Goal: Find specific page/section: Find specific page/section

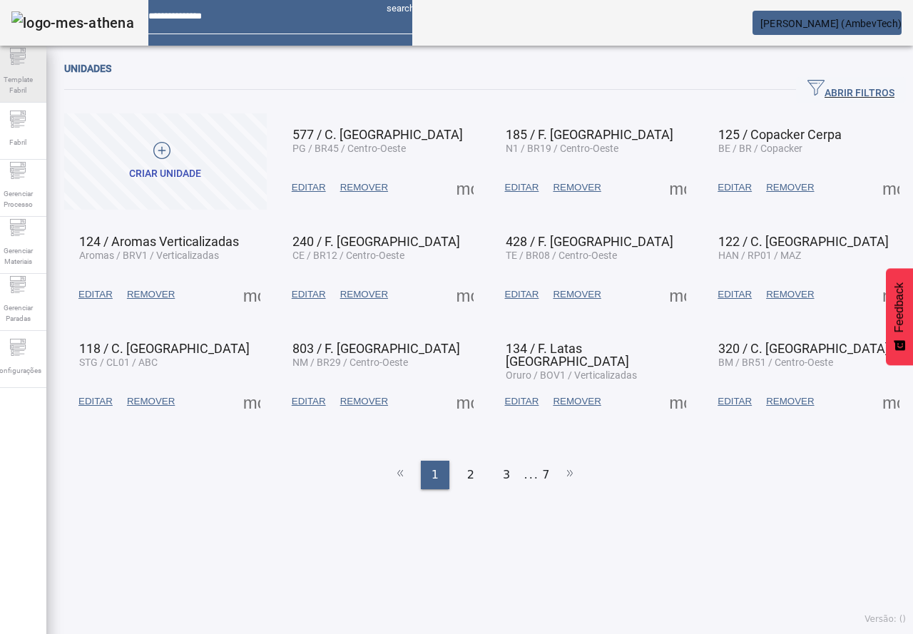
click at [35, 70] on span "Template Fabril" at bounding box center [17, 85] width 43 height 30
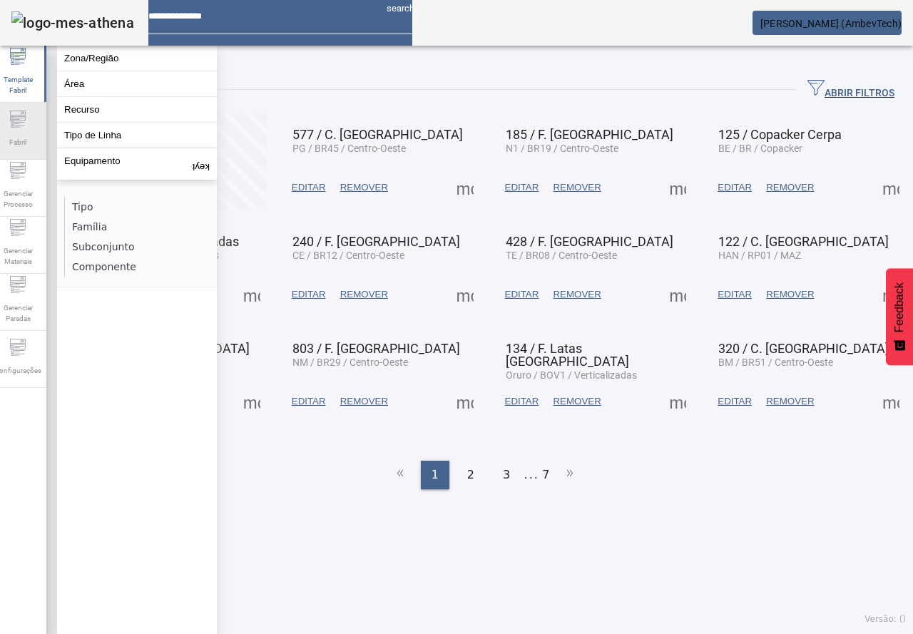
click at [35, 122] on div "Fabril" at bounding box center [17, 131] width 57 height 57
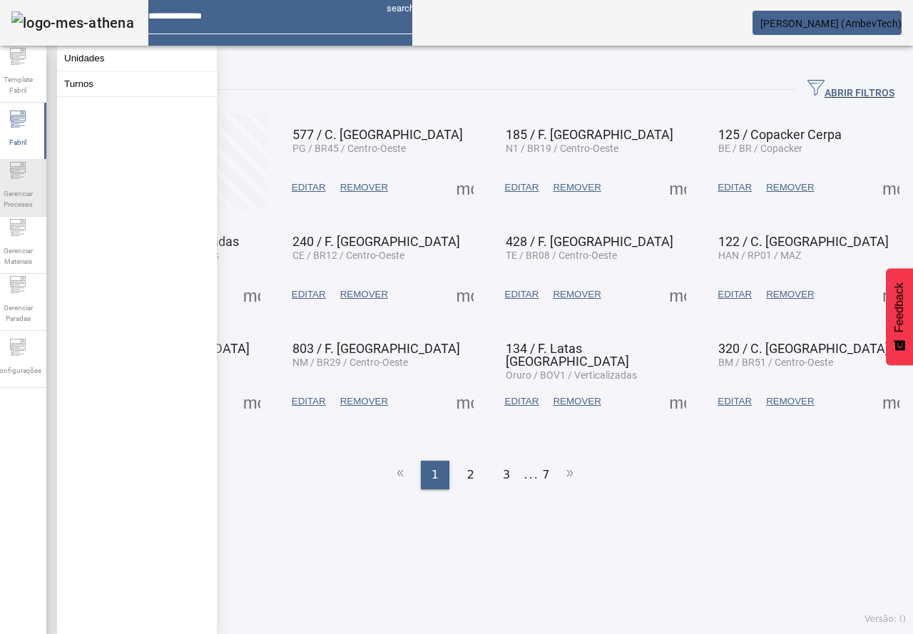
click at [36, 170] on div "Gerenciar Processo" at bounding box center [17, 188] width 57 height 57
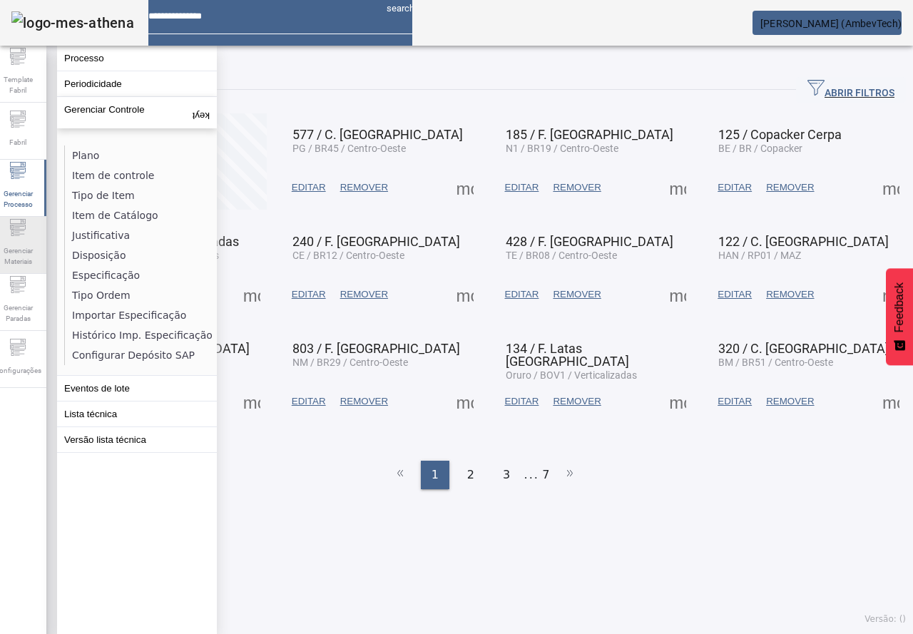
click at [14, 228] on icon at bounding box center [12, 226] width 3 height 3
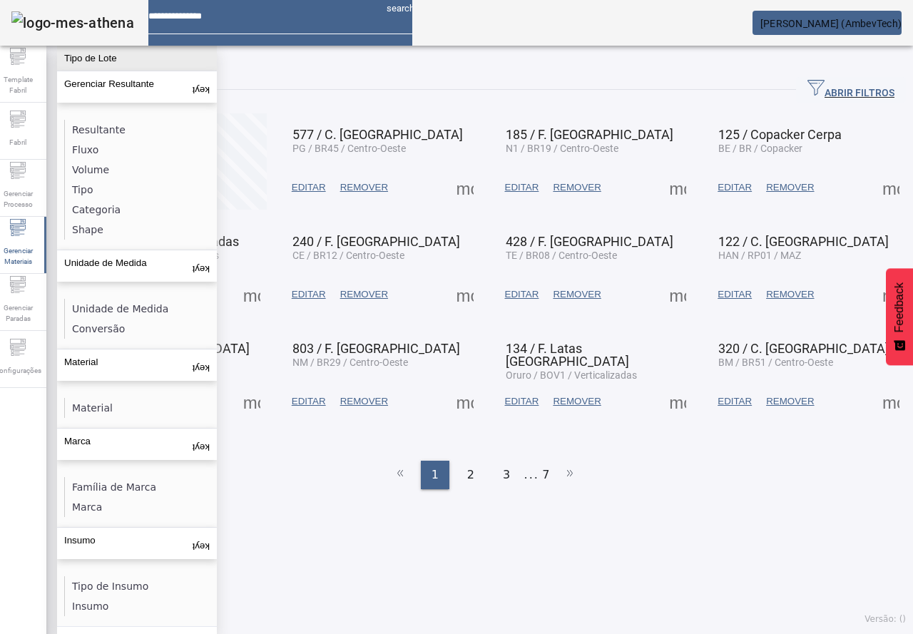
click at [96, 68] on button "Tipo de Lote" at bounding box center [137, 58] width 160 height 25
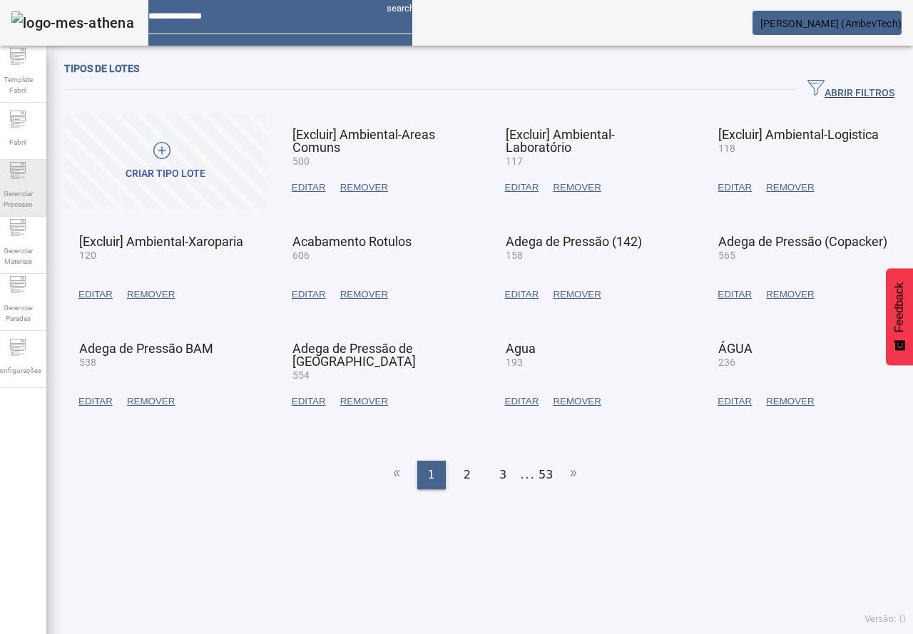
click at [39, 185] on span "Gerenciar Processo" at bounding box center [17, 199] width 43 height 30
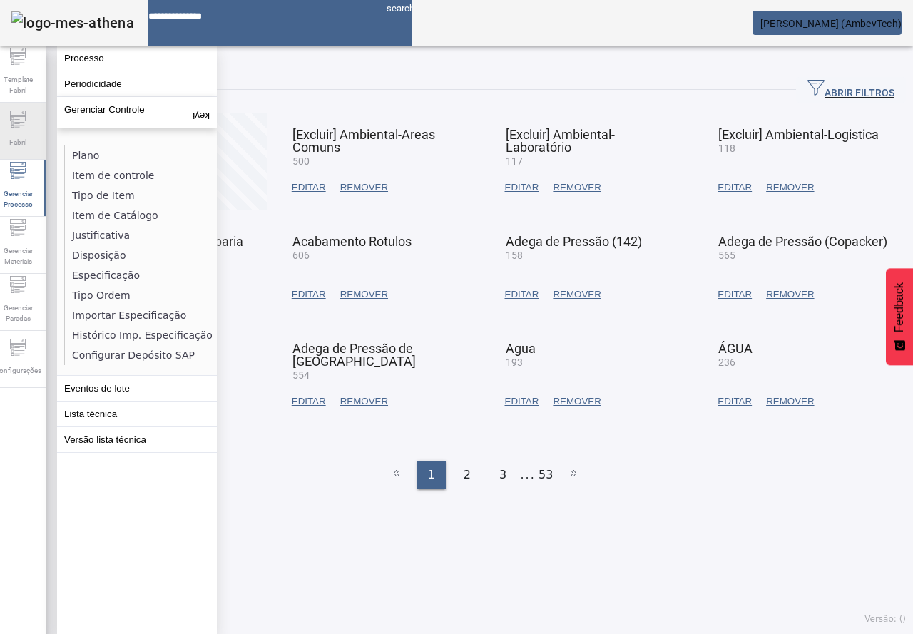
click at [15, 146] on span "Fabril" at bounding box center [18, 142] width 26 height 19
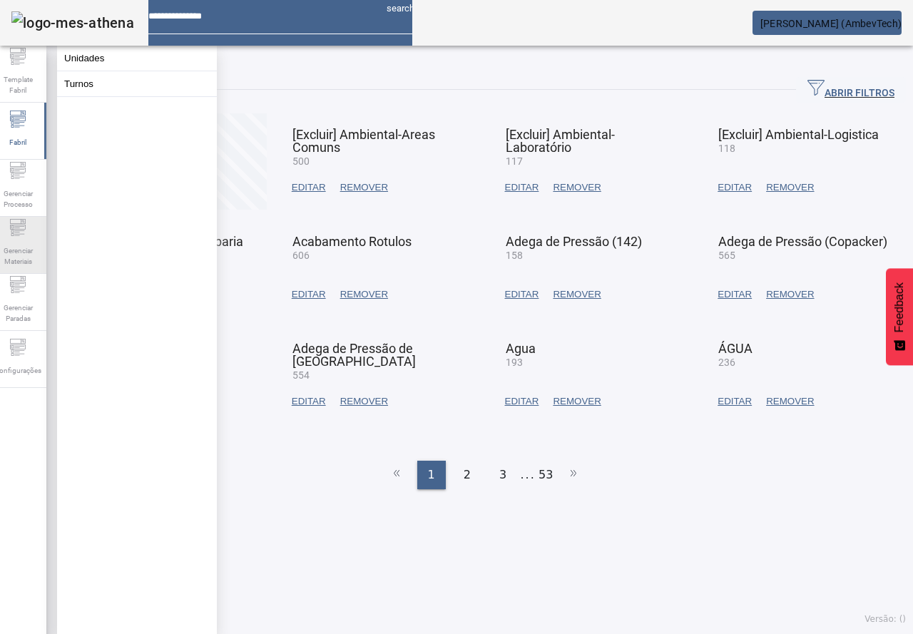
click at [39, 218] on div "Gerenciar Materiais" at bounding box center [17, 245] width 57 height 57
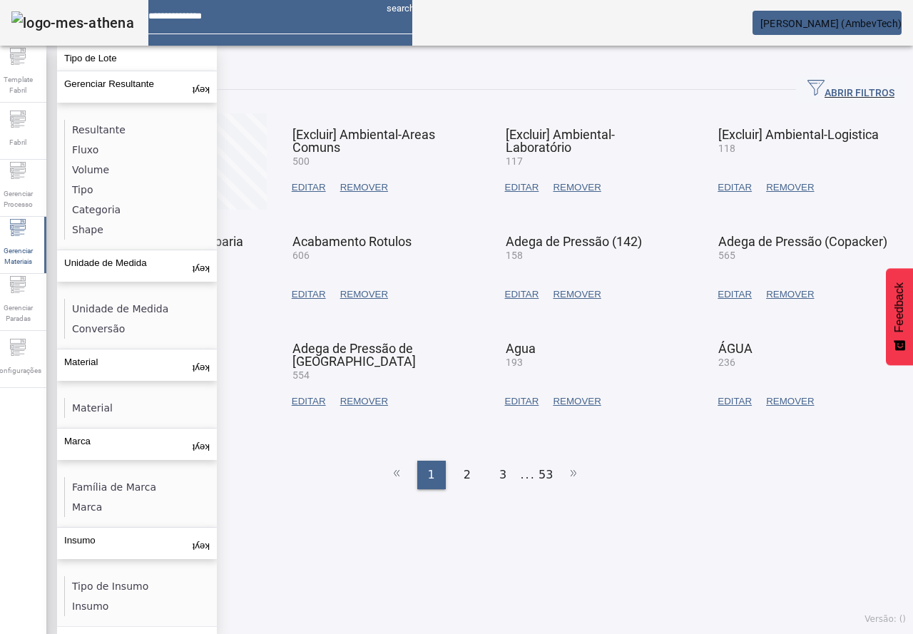
click at [24, 492] on aside "Template Fabril Fabril Gerenciar Processo Gerenciar Materiais Gerenciar Paradas…" at bounding box center [17, 366] width 57 height 640
click at [819, 81] on span "button" at bounding box center [851, 90] width 110 height 34
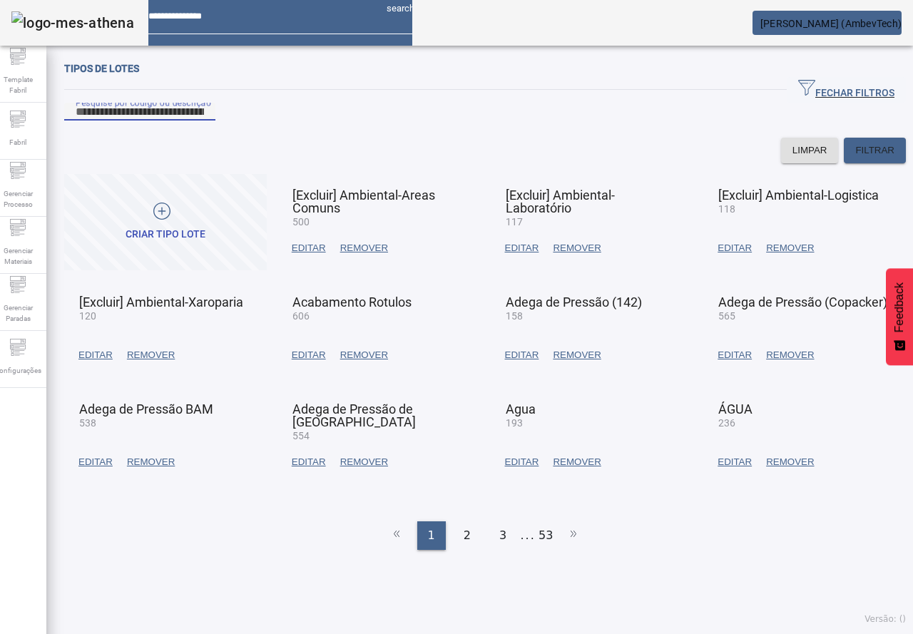
click at [204, 121] on input "Pesquise por código ou descrição" at bounding box center [140, 111] width 128 height 17
type input "**********"
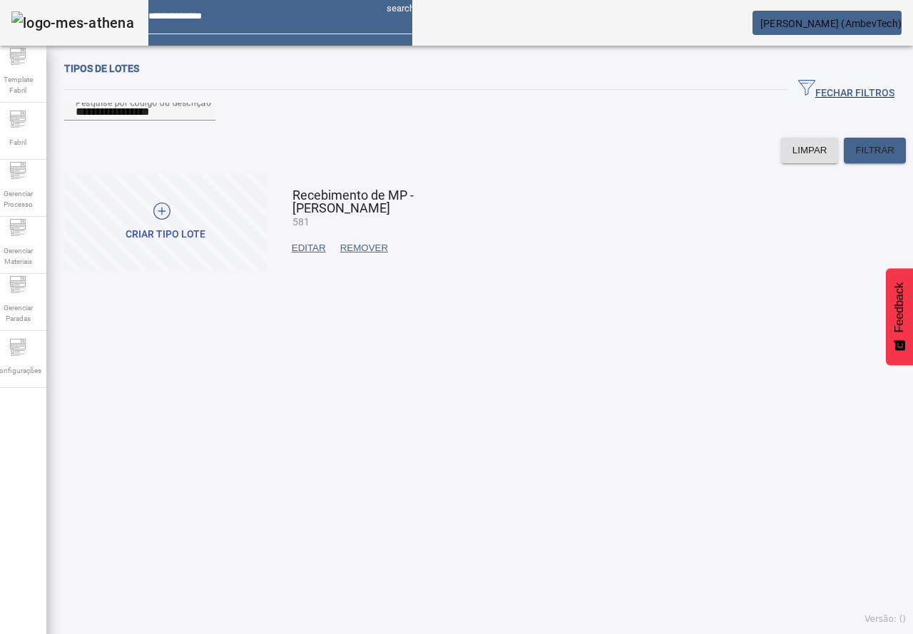
click at [298, 227] on mat-card-content at bounding box center [378, 220] width 195 height 14
click at [38, 255] on span "Gerenciar Materiais" at bounding box center [17, 256] width 43 height 30
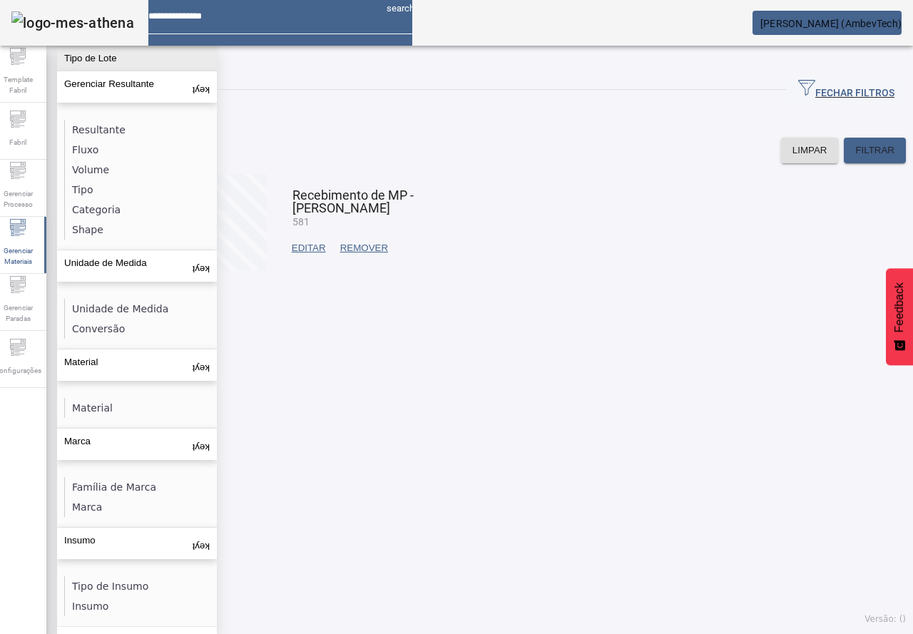
click at [122, 61] on button "Tipo de Lote" at bounding box center [137, 58] width 160 height 25
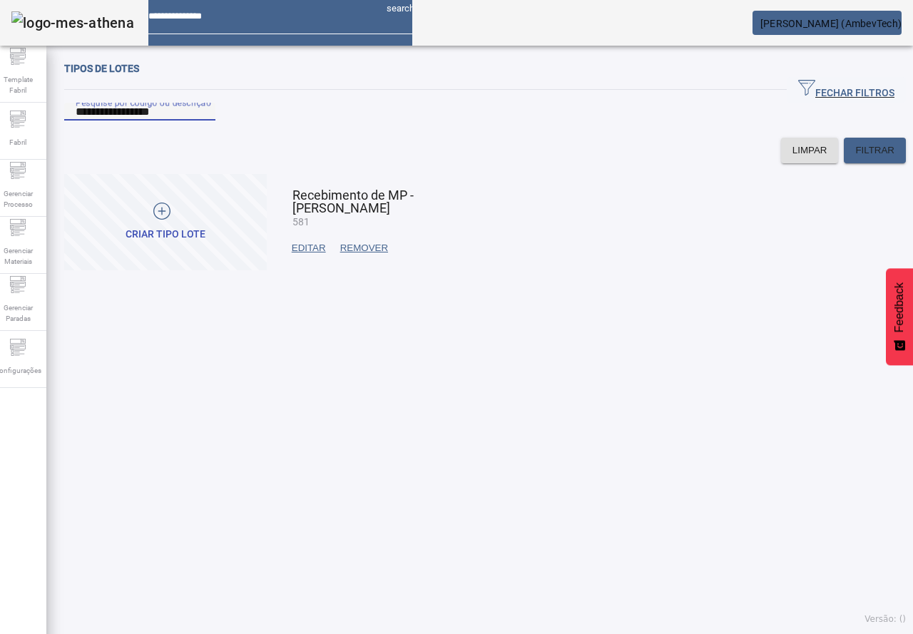
drag, startPoint x: 207, startPoint y: 132, endPoint x: 67, endPoint y: 132, distance: 139.8
click at [67, 132] on div "**********" at bounding box center [485, 120] width 842 height 86
